Goal: Information Seeking & Learning: Learn about a topic

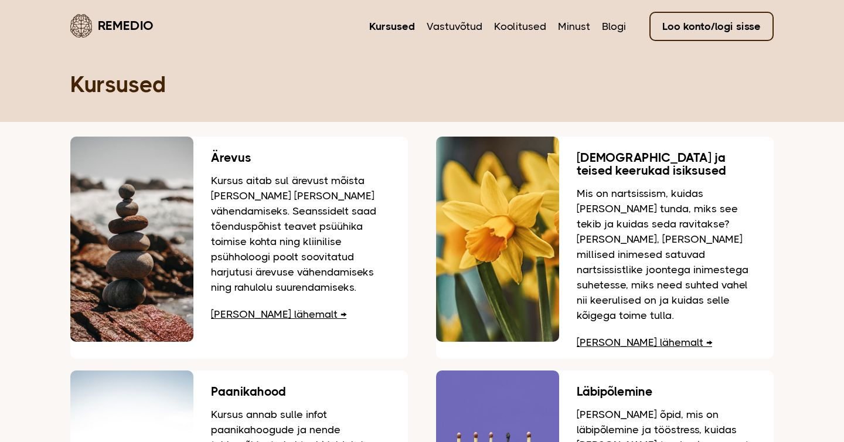
click at [140, 21] on link "Remedio" at bounding box center [111, 26] width 83 height 28
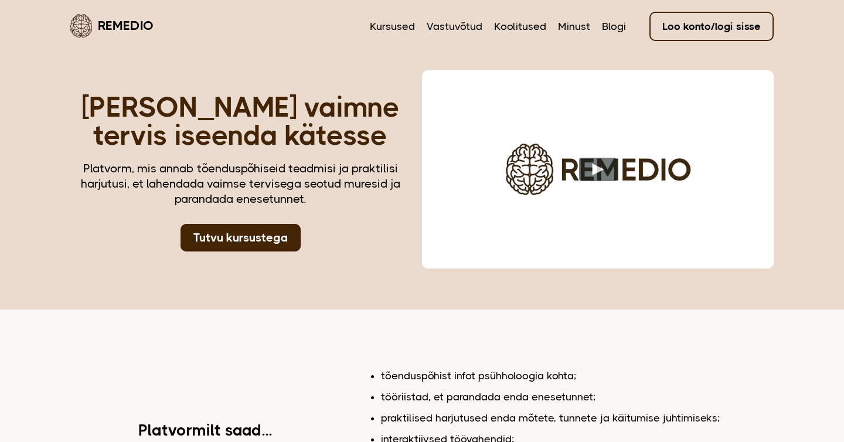
click at [402, 38] on nav "Kursused Vastuvõtud Koolitused Minust Blogi Loo konto/logi sisse" at bounding box center [572, 26] width 404 height 28
click at [399, 25] on link "Kursused" at bounding box center [392, 26] width 45 height 15
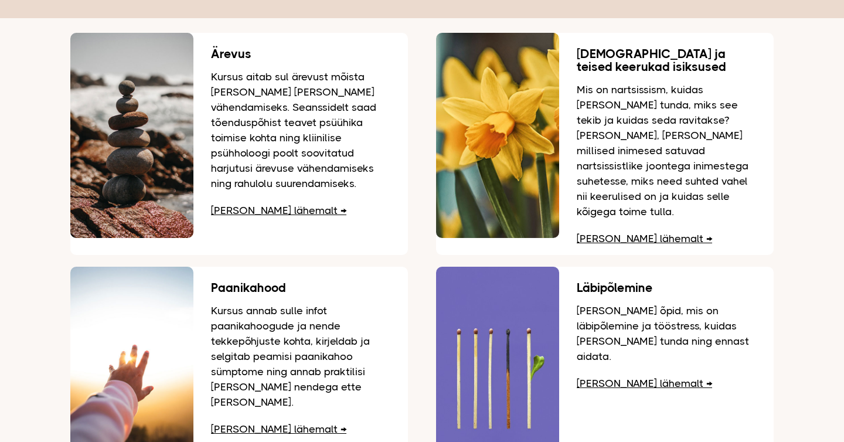
scroll to position [90, 0]
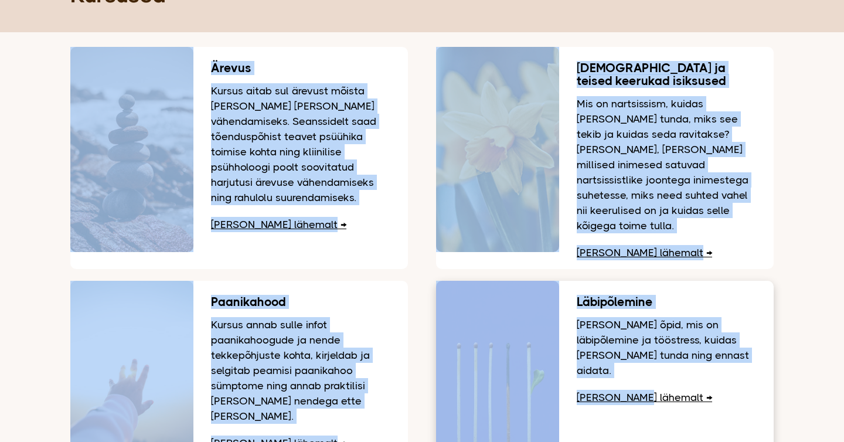
drag, startPoint x: 124, startPoint y: 38, endPoint x: 683, endPoint y: 430, distance: 683.3
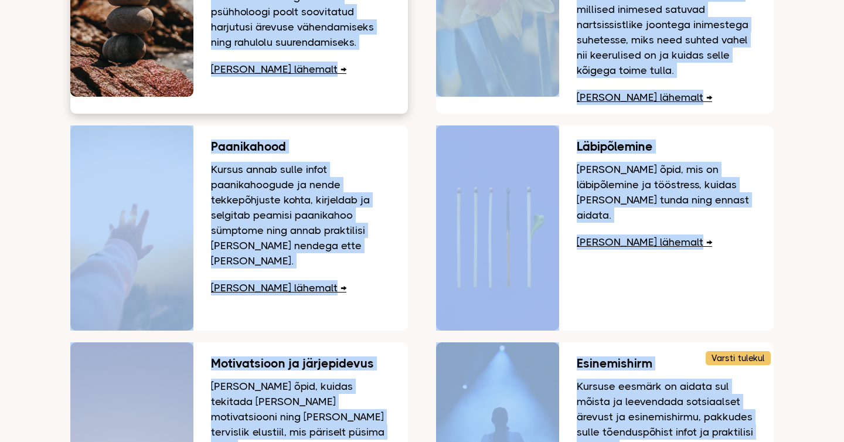
scroll to position [208, 0]
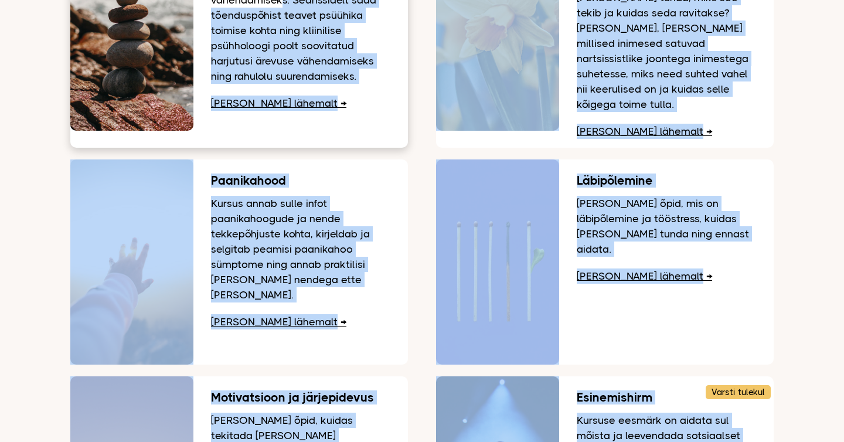
drag, startPoint x: 649, startPoint y: 410, endPoint x: 236, endPoint y: 1, distance: 582.0
click at [236, 1] on div "Ärevus Kursus aitab sul ärevust mõista ja leida viise selle vähendamiseks. Sean…" at bounding box center [421, 254] width 703 height 656
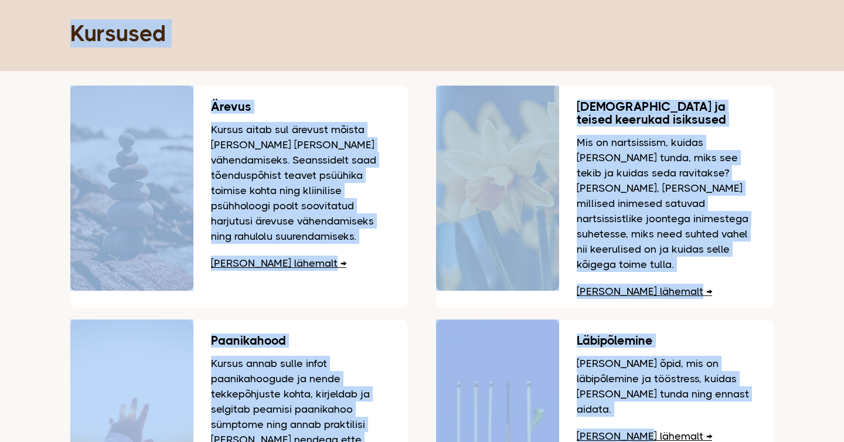
scroll to position [0, 0]
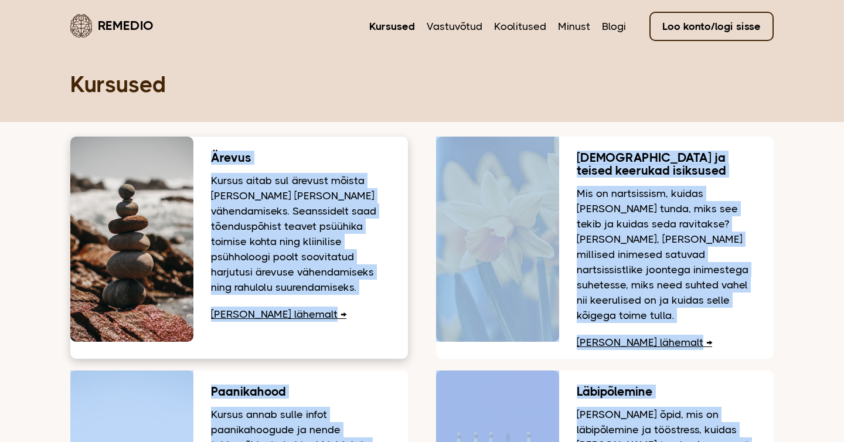
drag, startPoint x: 777, startPoint y: 267, endPoint x: 200, endPoint y: 159, distance: 586.8
copy div "Ärevus Kursus aitab sul ärevust mõista ja leida viise selle vähendamiseks. Sean…"
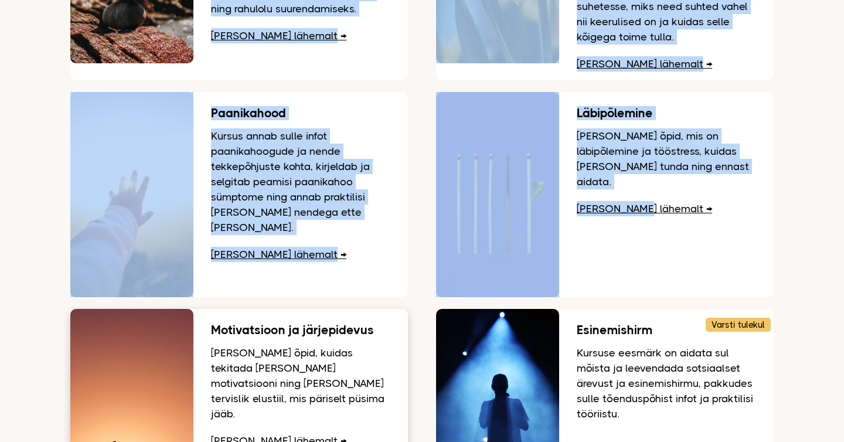
scroll to position [285, 0]
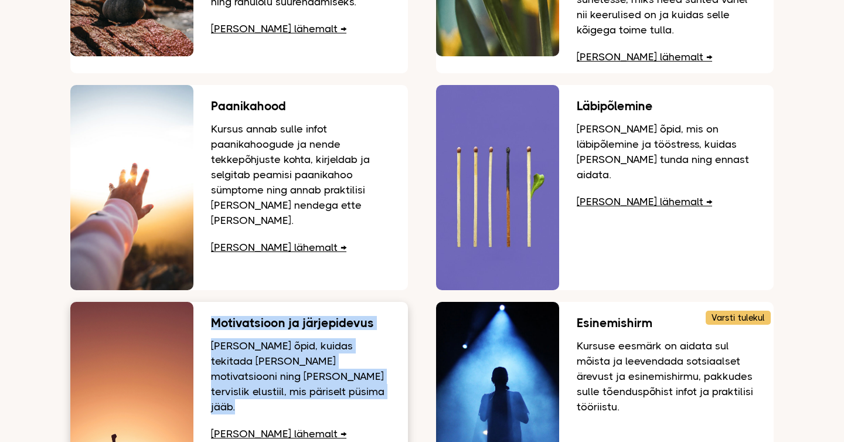
drag, startPoint x: 322, startPoint y: 395, endPoint x: 209, endPoint y: 295, distance: 151.1
click at [209, 302] on div "Motivatsioon ja järjepidevus Kursusel õpid, kuidas tekitada ja hoida motivatsio…" at bounding box center [300, 376] width 215 height 148
copy div "Motivatsioon ja järjepidevus Kursusel õpid, kuidas tekitada ja hoida motivatsio…"
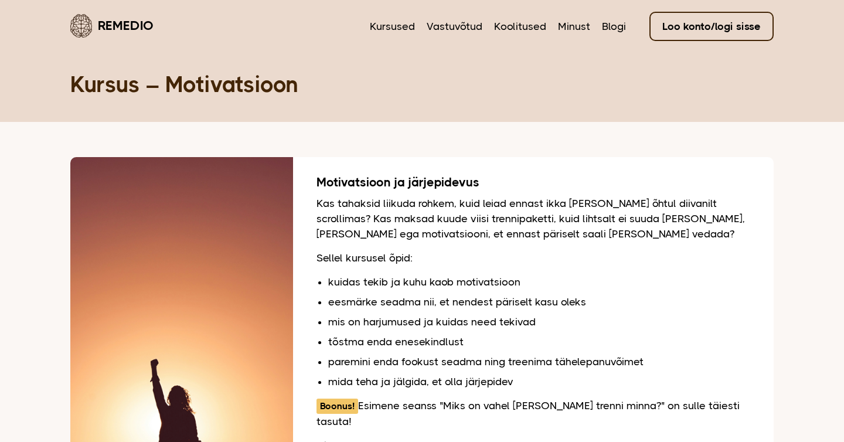
click at [141, 21] on link "Remedio" at bounding box center [111, 26] width 83 height 28
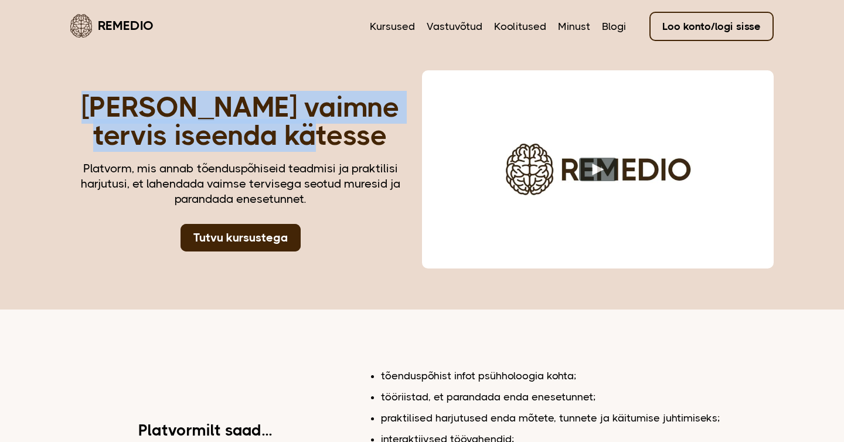
drag, startPoint x: 382, startPoint y: 145, endPoint x: 82, endPoint y: 111, distance: 302.0
click at [82, 111] on h1 "[PERSON_NAME] vaimne tervis iseenda kätesse" at bounding box center [240, 121] width 340 height 56
copy h1 "[PERSON_NAME] vaimne tervis iseenda kätesse"
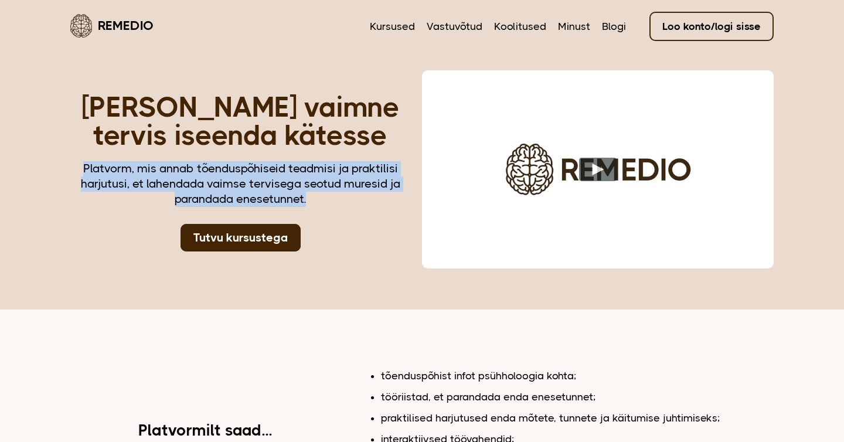
drag, startPoint x: 310, startPoint y: 198, endPoint x: 81, endPoint y: 168, distance: 230.6
click at [81, 168] on div "Platvorm, mis annab tõenduspõhiseid teadmisi ja praktilisi harjutusi, et lahend…" at bounding box center [240, 184] width 340 height 46
copy div "Platvorm, mis annab tõenduspõhiseid teadmisi ja praktilisi harjutusi, et lahend…"
click at [411, 26] on link "Kursused" at bounding box center [392, 26] width 45 height 15
click at [406, 31] on link "Kursused" at bounding box center [392, 26] width 45 height 15
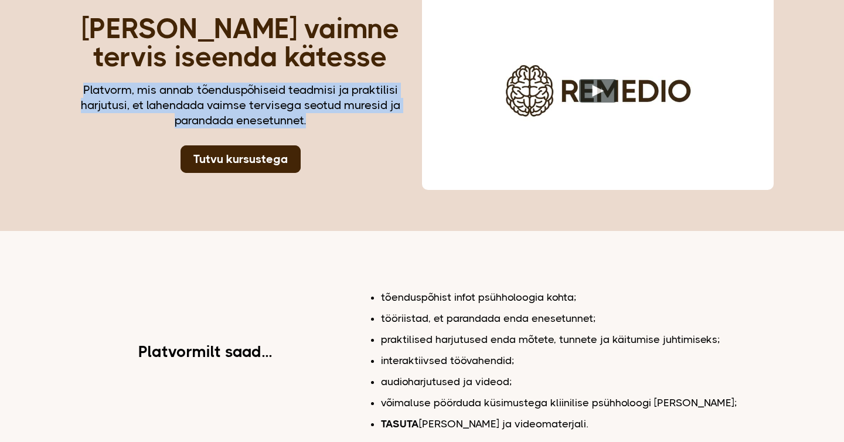
scroll to position [106, 0]
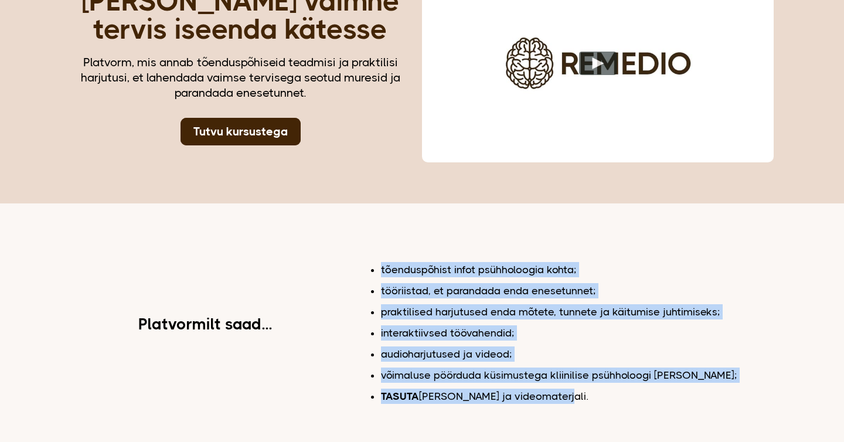
drag, startPoint x: 550, startPoint y: 397, endPoint x: 374, endPoint y: 259, distance: 224.1
copy ul "tõenduspõhist infot psühholoogia kohta; tööriistad, et parandada enda enesetunn…"
click at [302, 180] on div "Võta oma vaimne tervis iseenda kätesse Platvorm, mis annab tõenduspõhiseid tead…" at bounding box center [422, 49] width 844 height 310
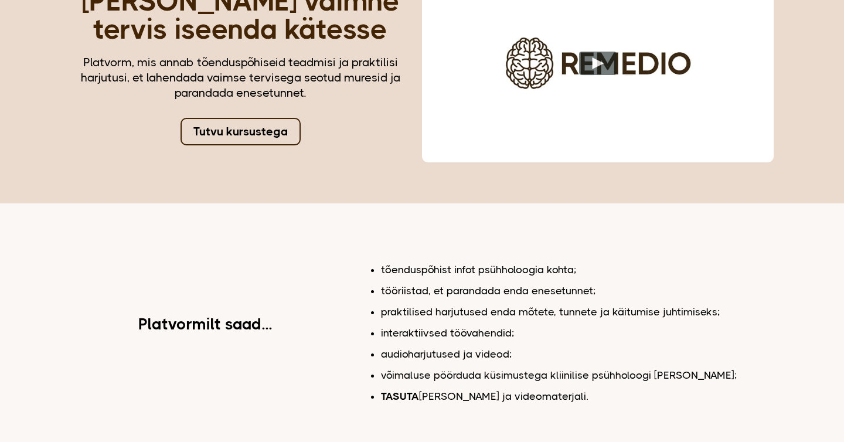
click at [267, 141] on link "Tutvu kursustega" at bounding box center [241, 132] width 120 height 28
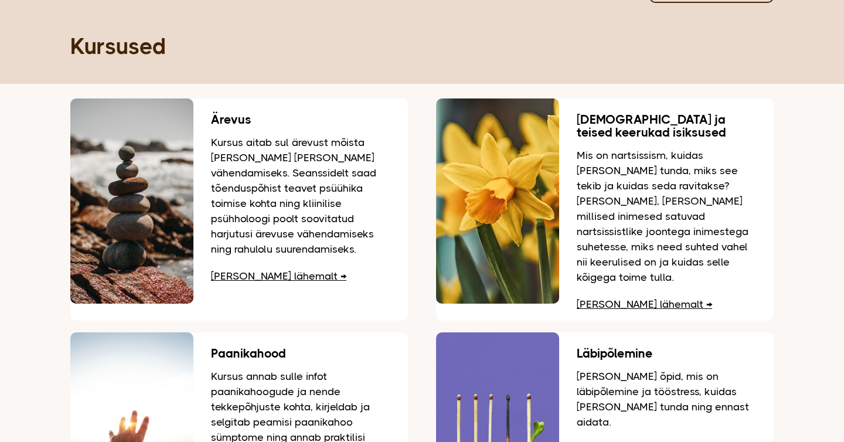
scroll to position [29, 0]
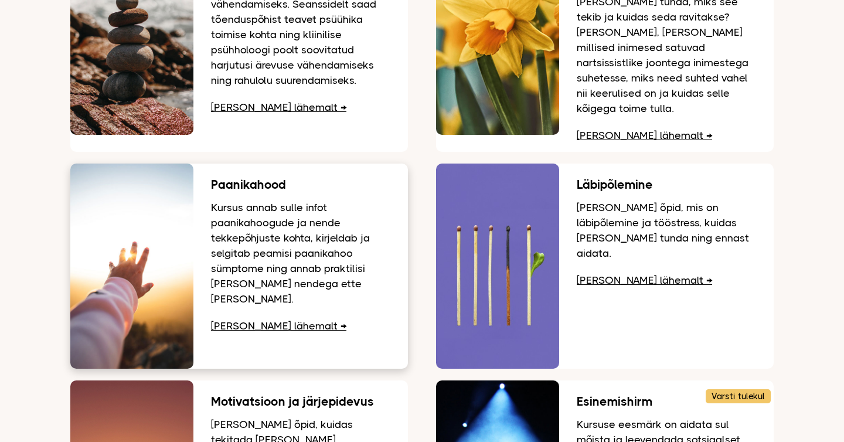
scroll to position [210, 0]
